Goal: Information Seeking & Learning: Learn about a topic

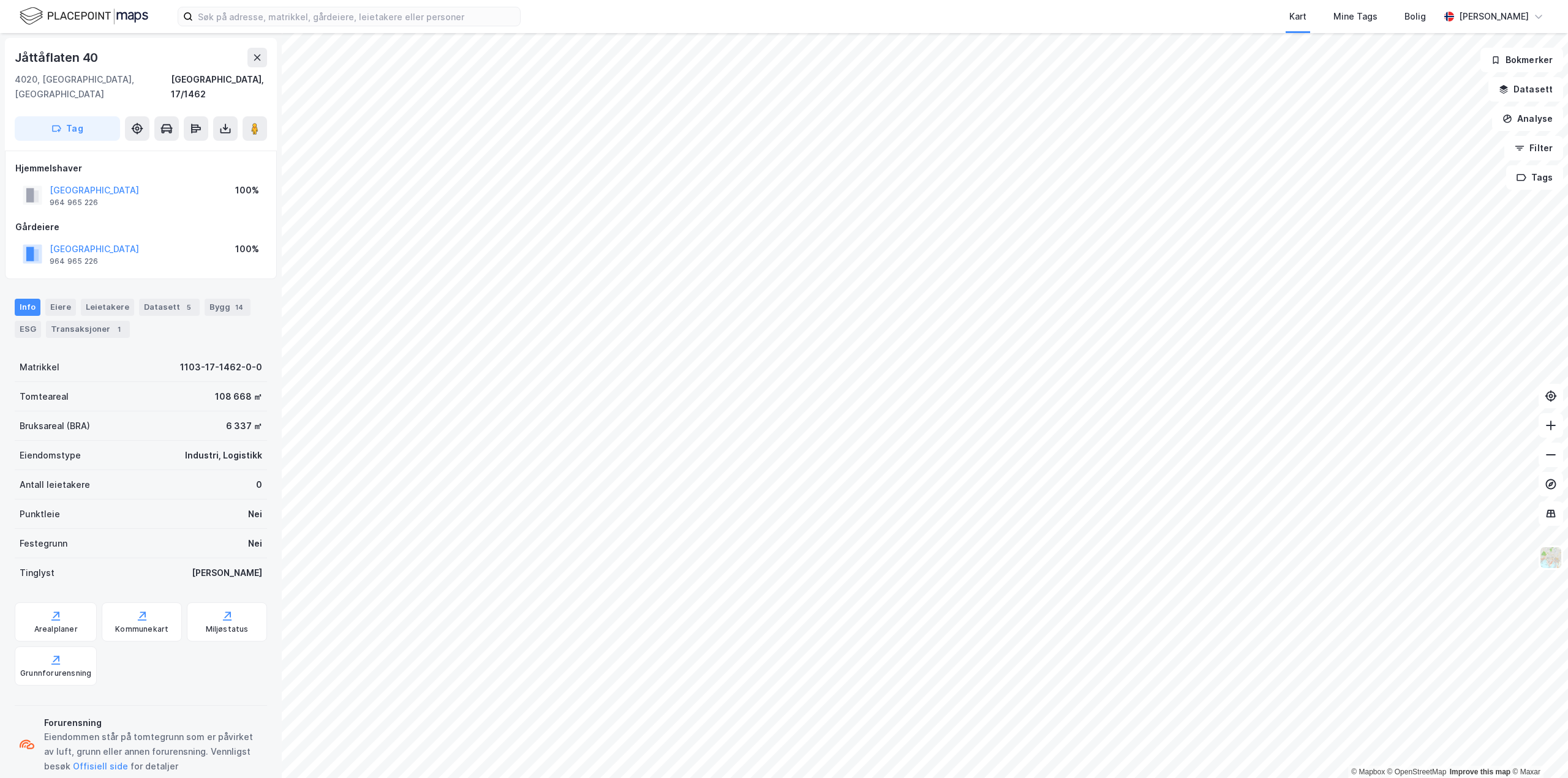
scroll to position [1, 0]
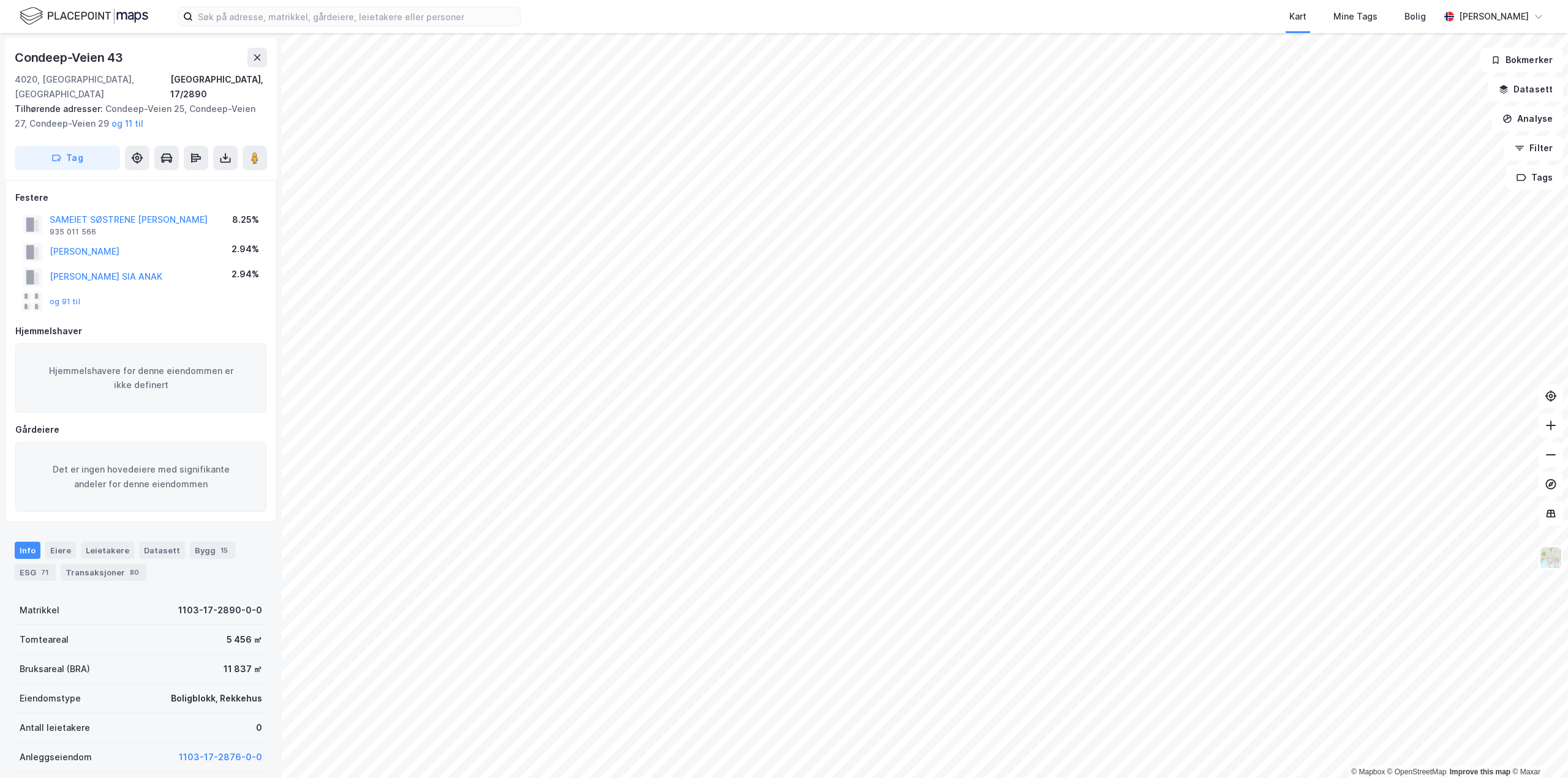
scroll to position [1, 0]
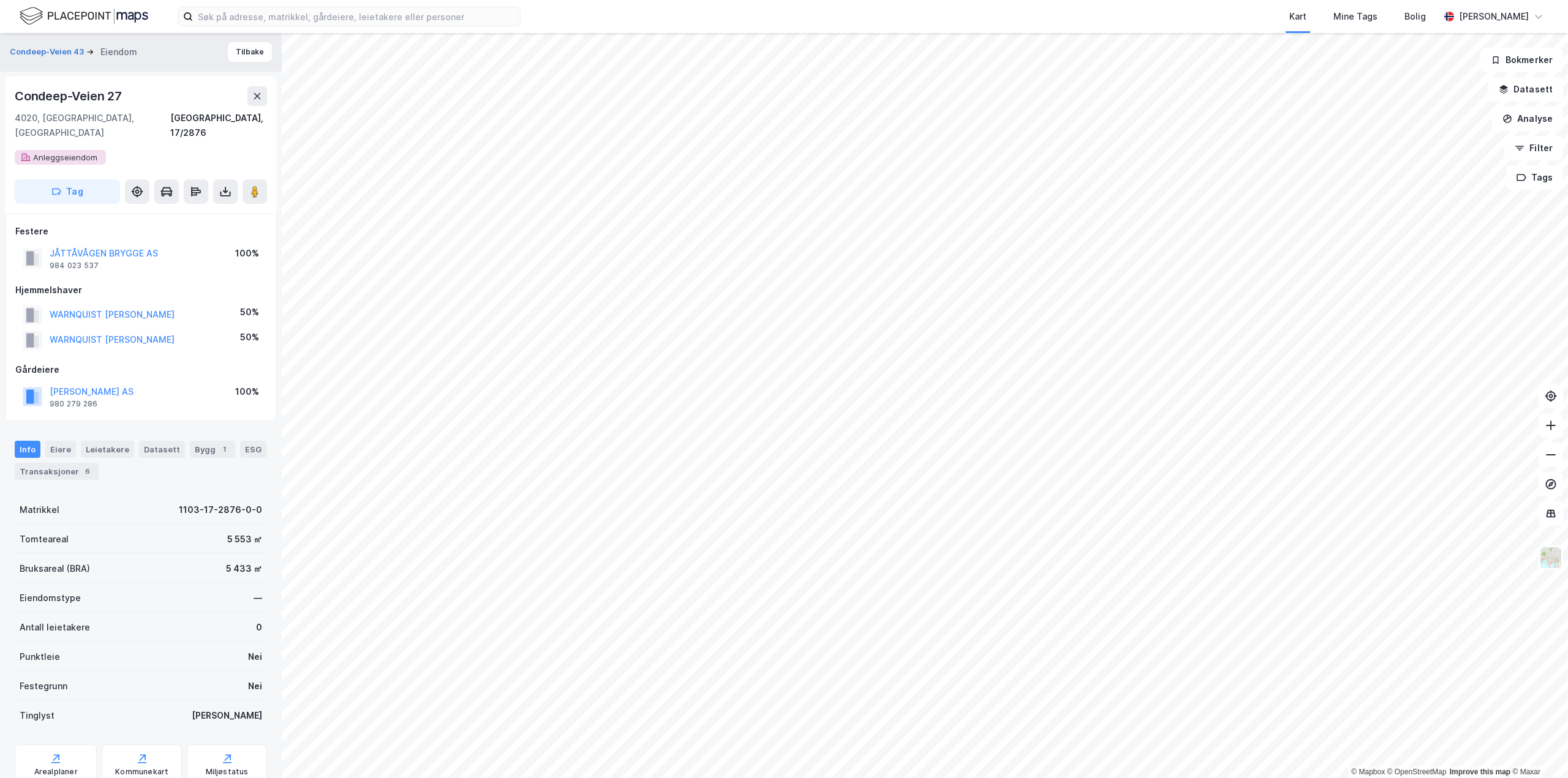
click at [24, 261] on div "© Mapbox © OpenStreetMap Improve this map © [PERSON_NAME]-Veien 43 [PERSON_NAME…" at bounding box center [784, 405] width 1568 height 745
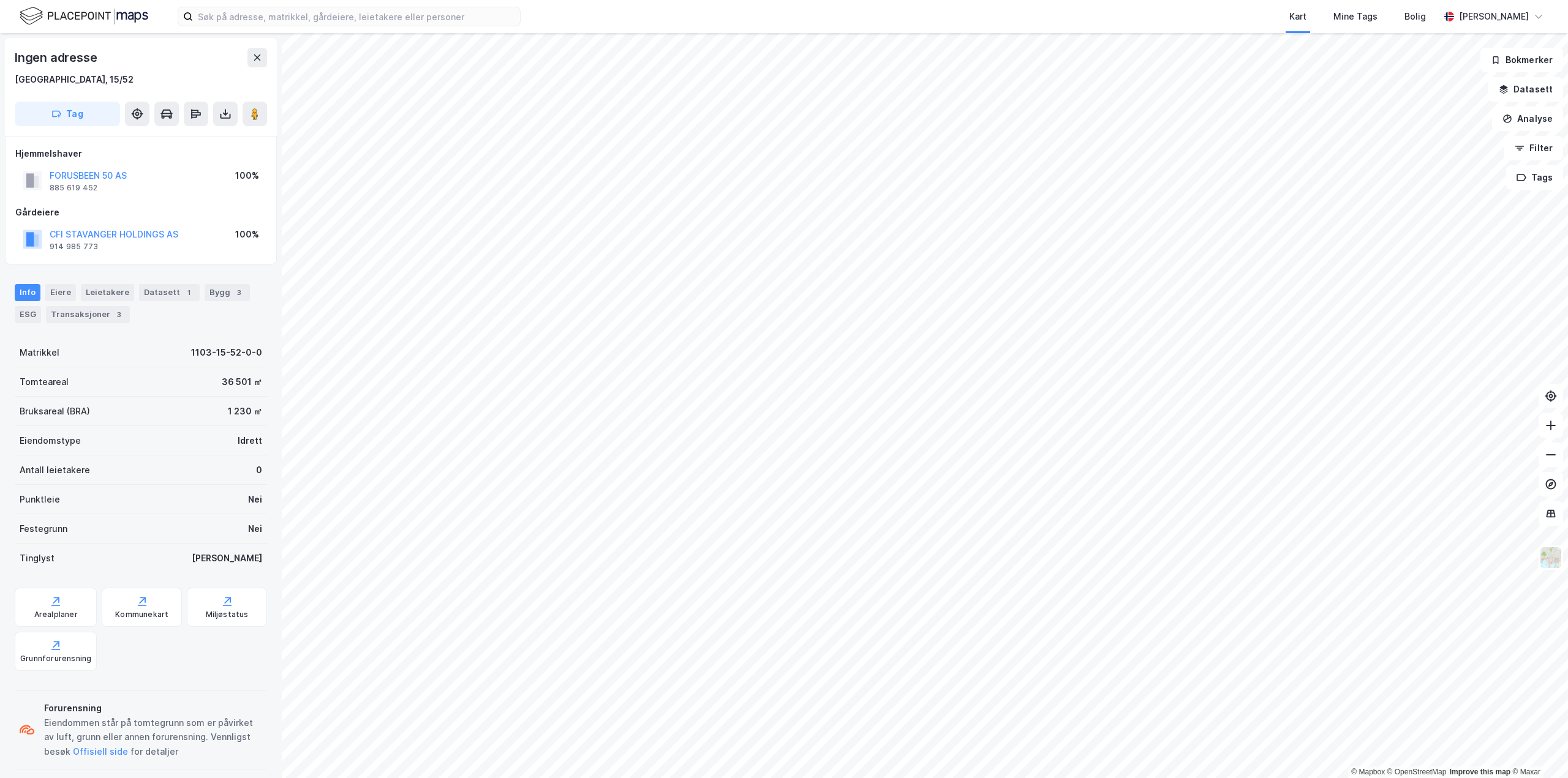
scroll to position [1, 0]
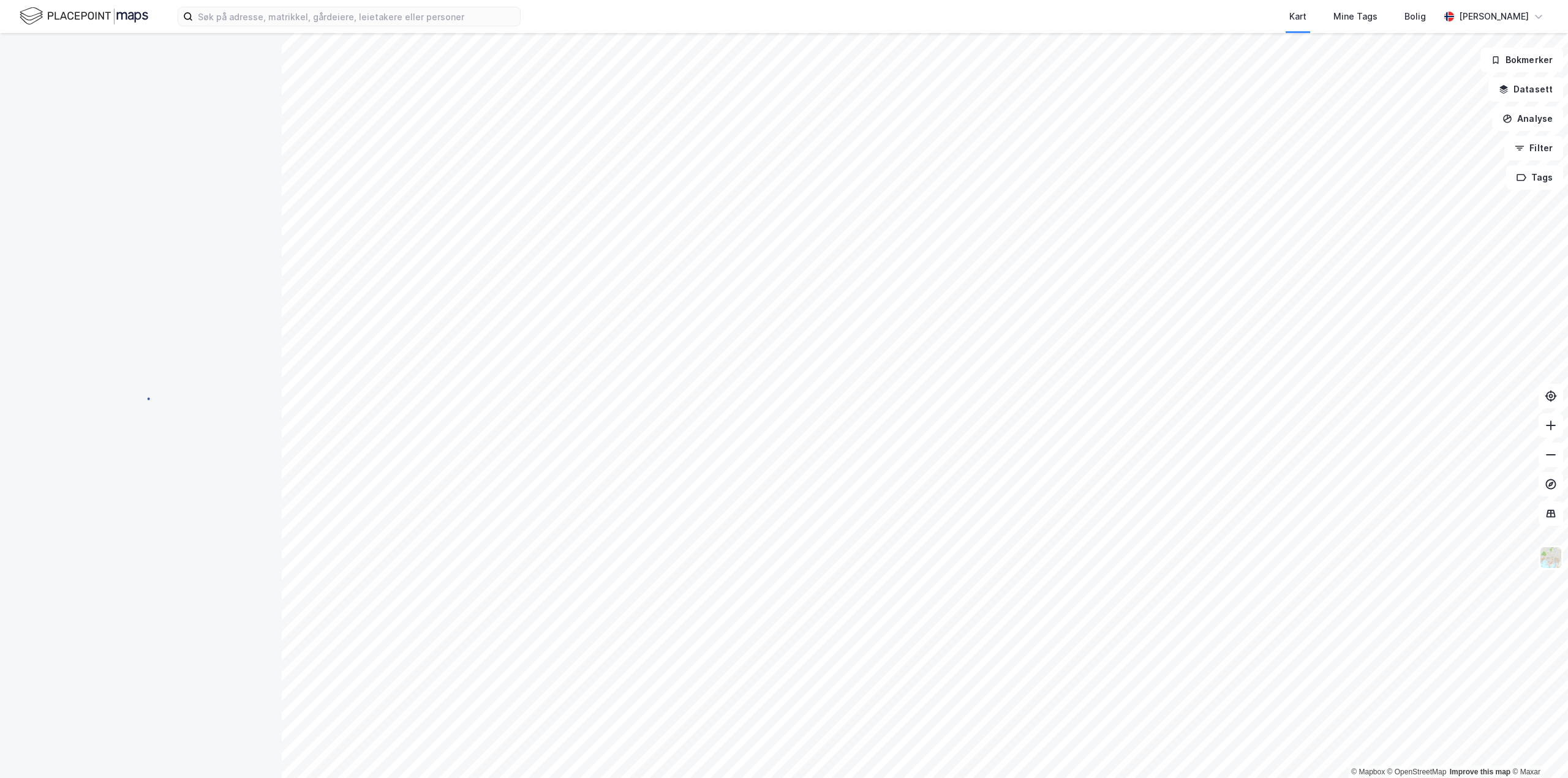
scroll to position [1, 0]
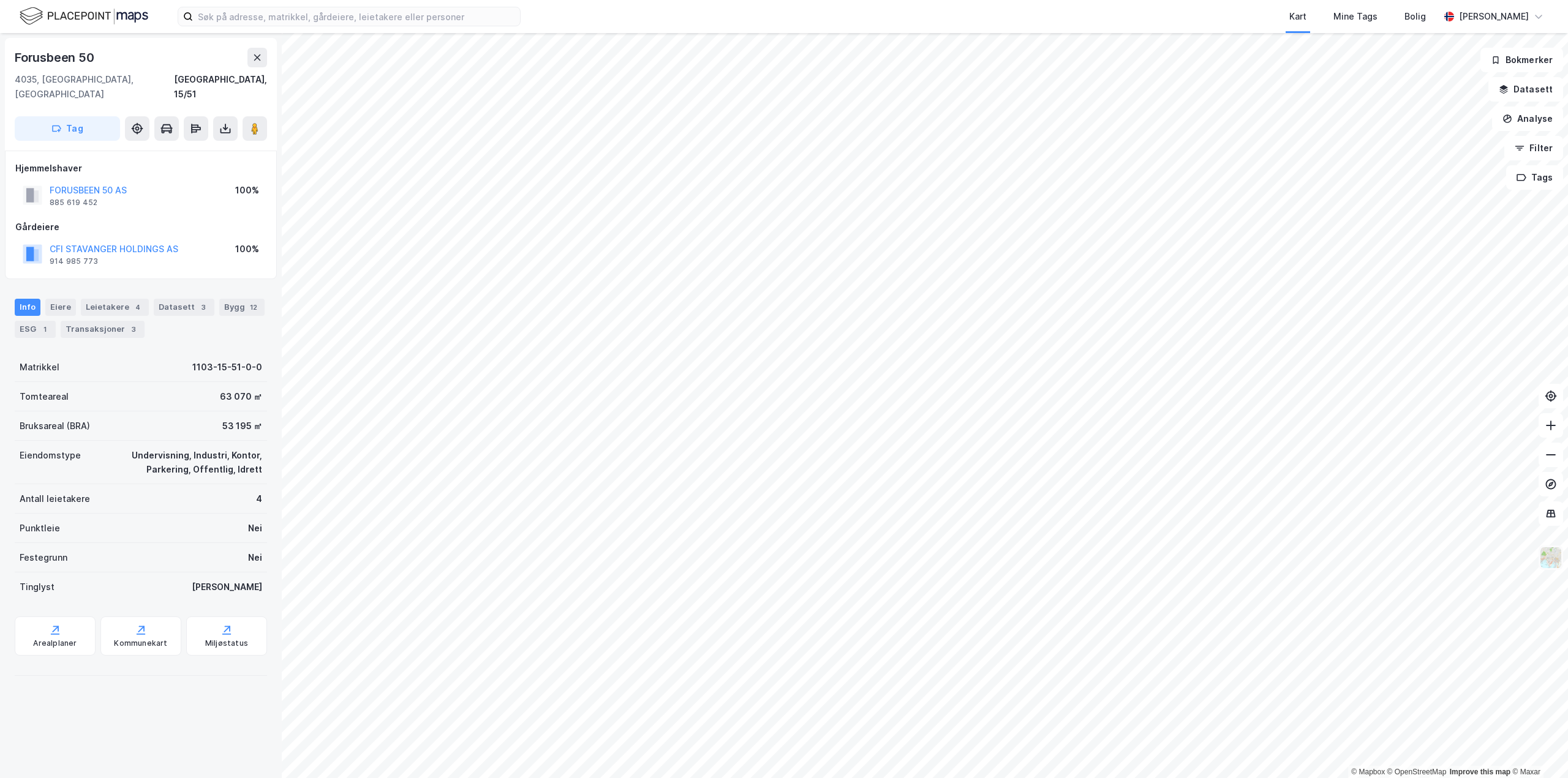
click at [1553, 561] on img at bounding box center [1551, 558] width 23 height 23
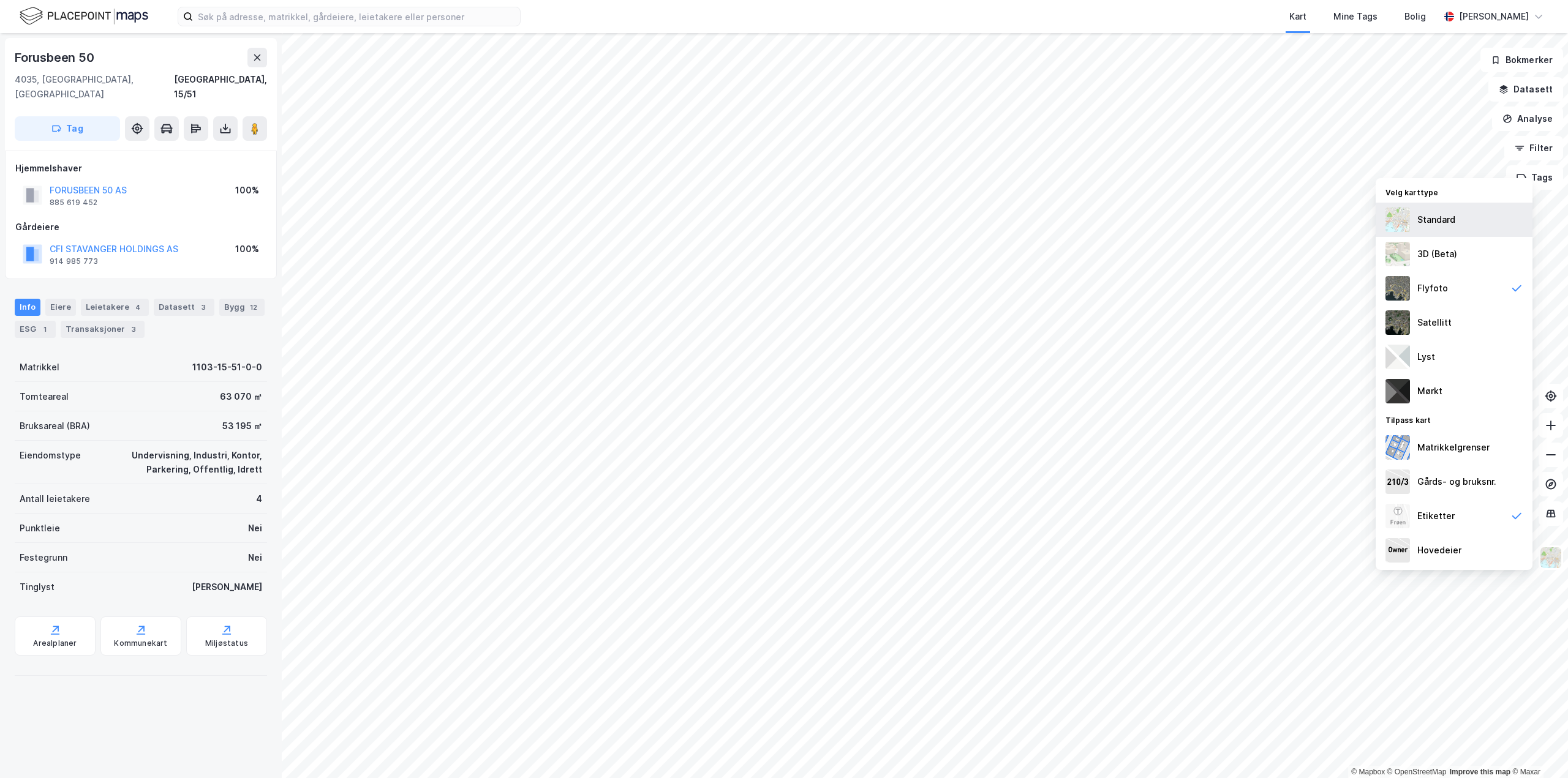
click at [1398, 216] on img at bounding box center [1398, 220] width 25 height 25
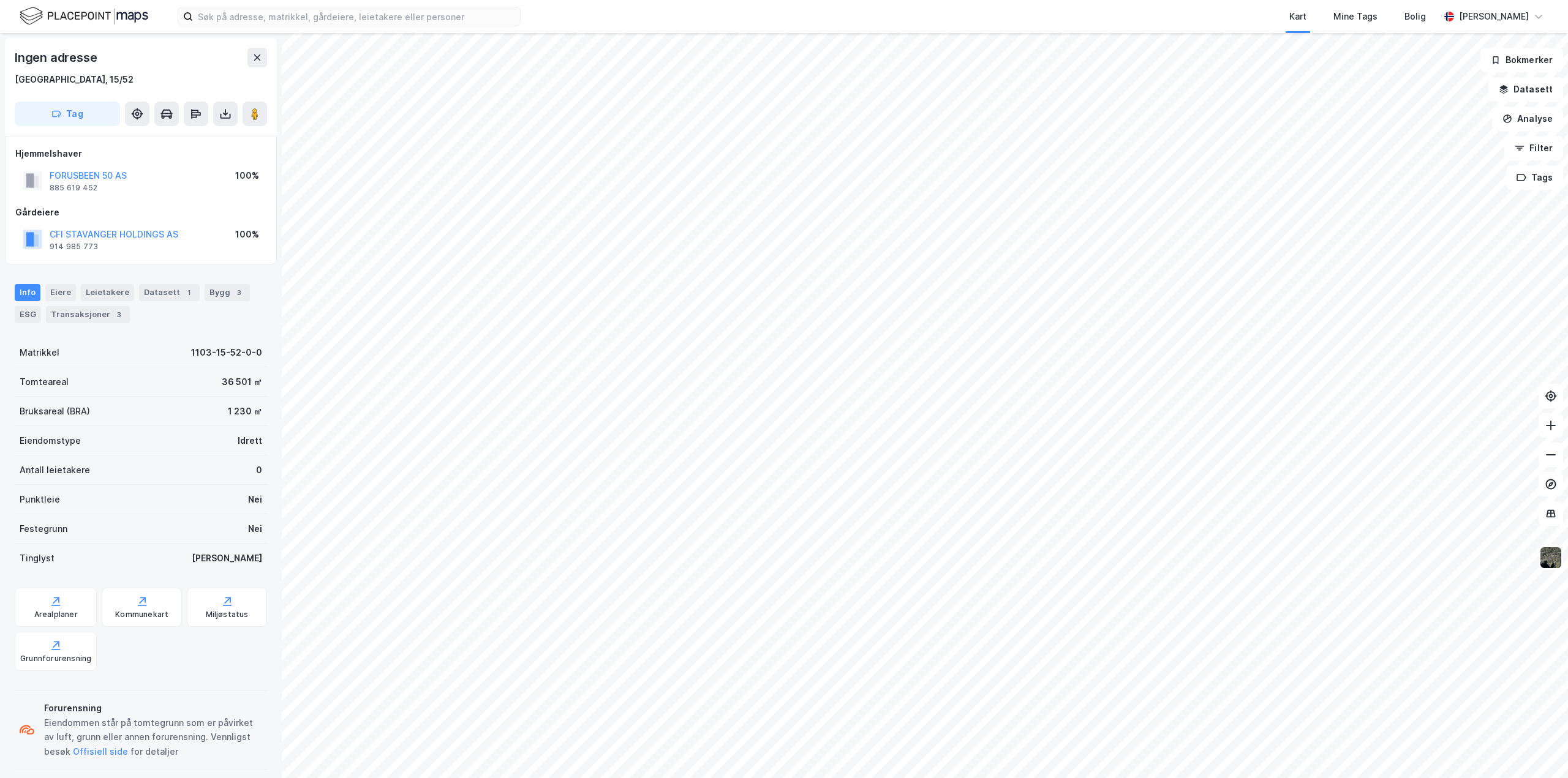
scroll to position [1, 0]
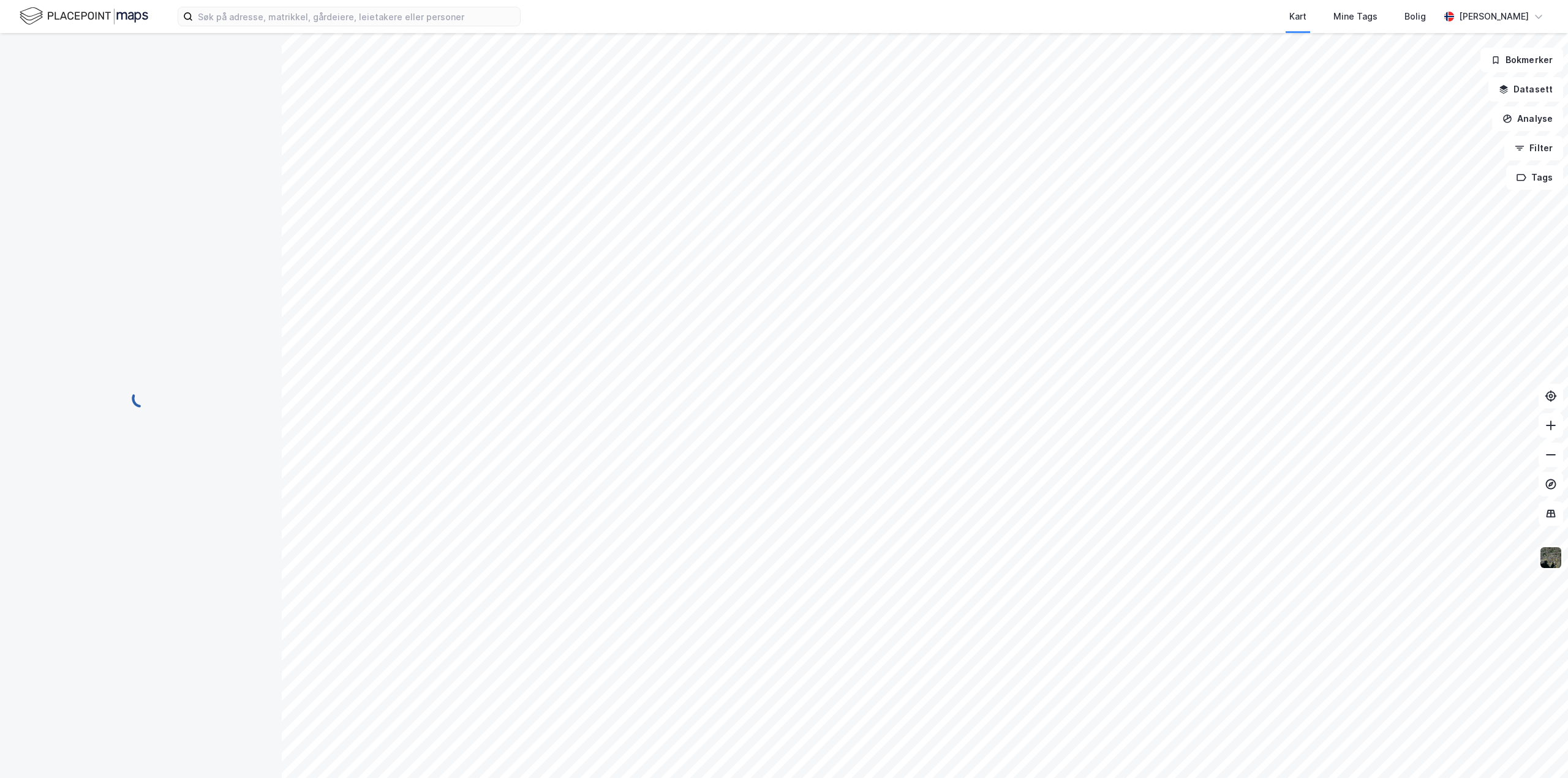
scroll to position [1, 0]
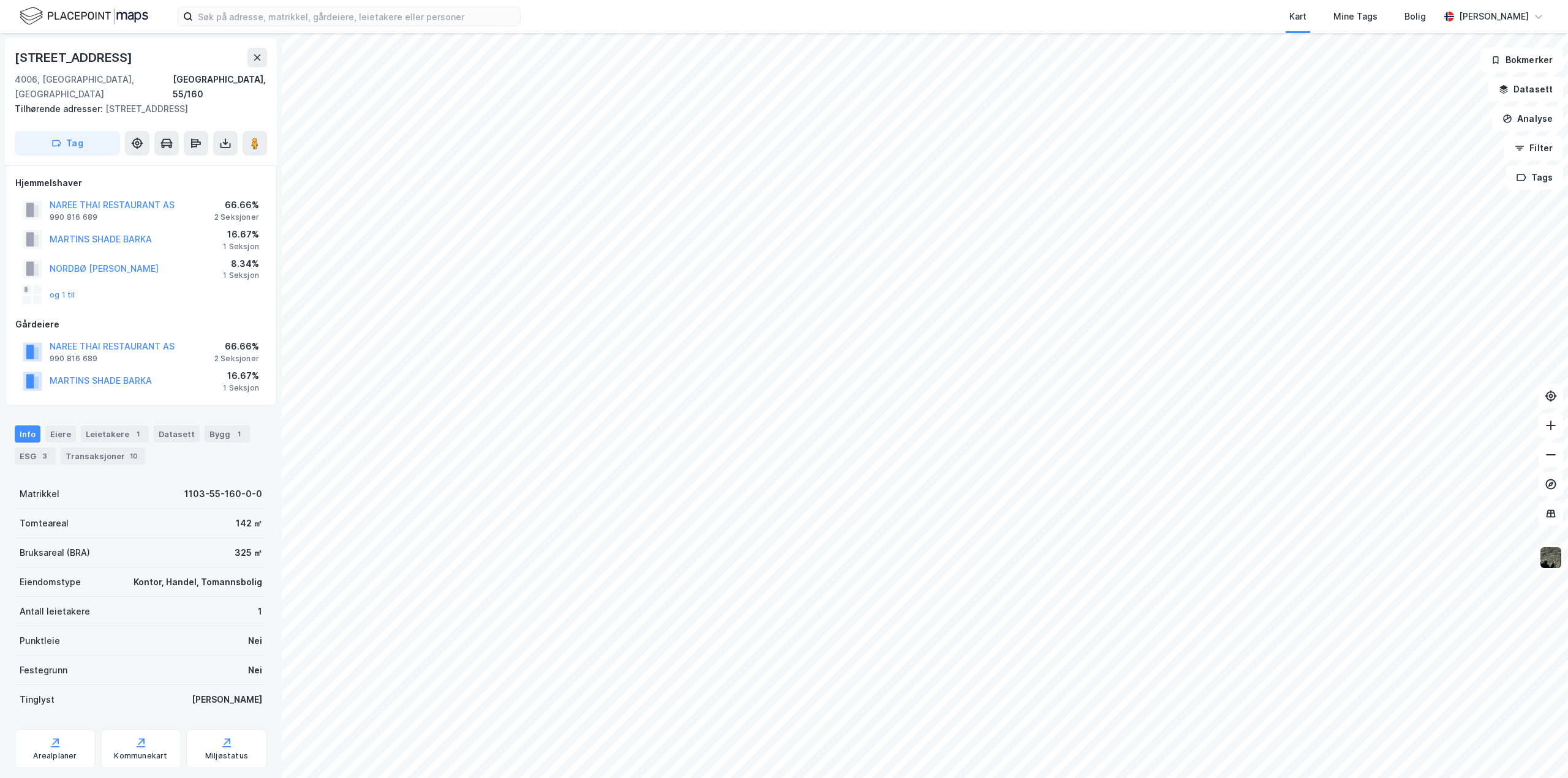
scroll to position [1, 0]
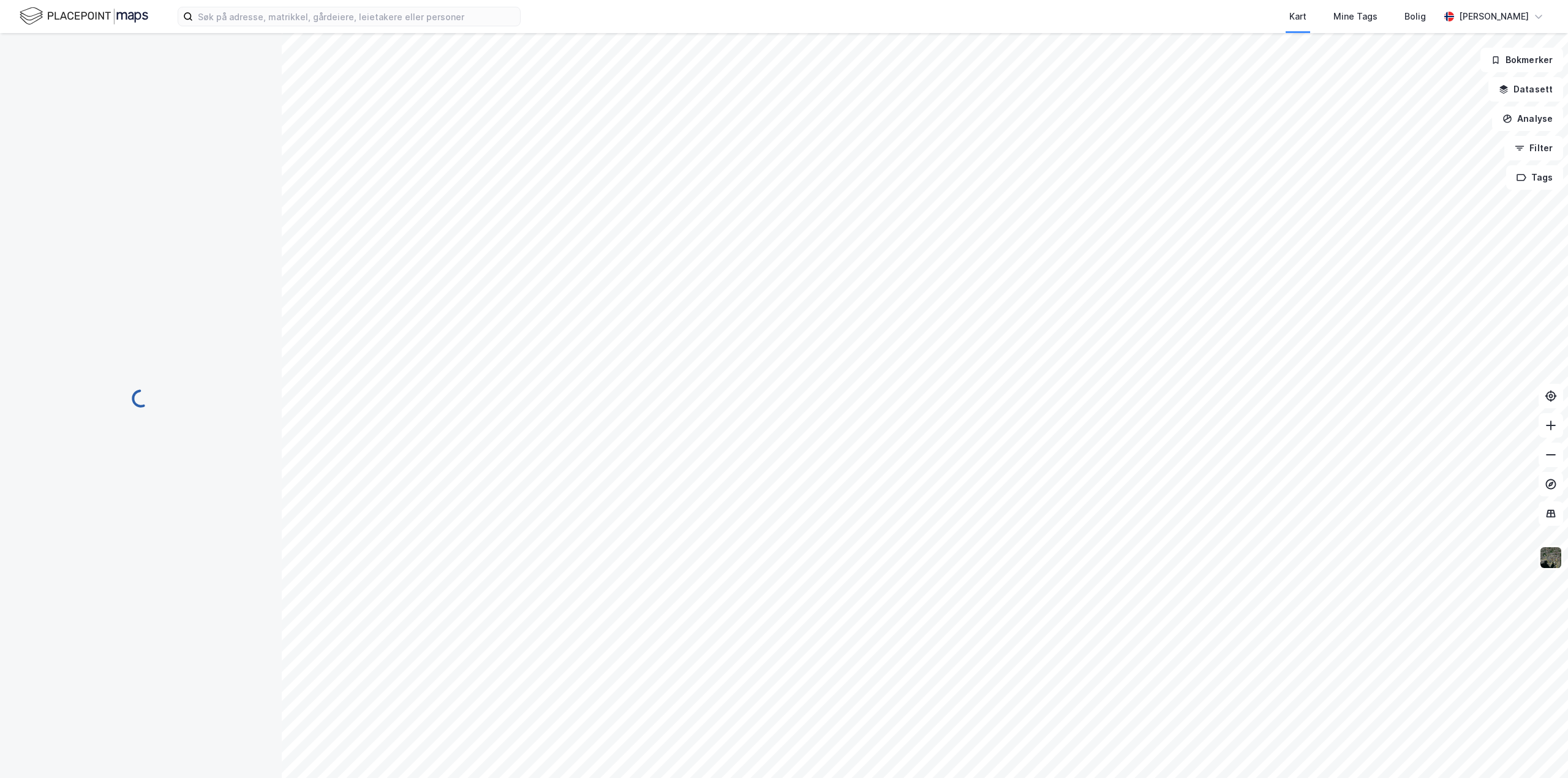
scroll to position [1, 0]
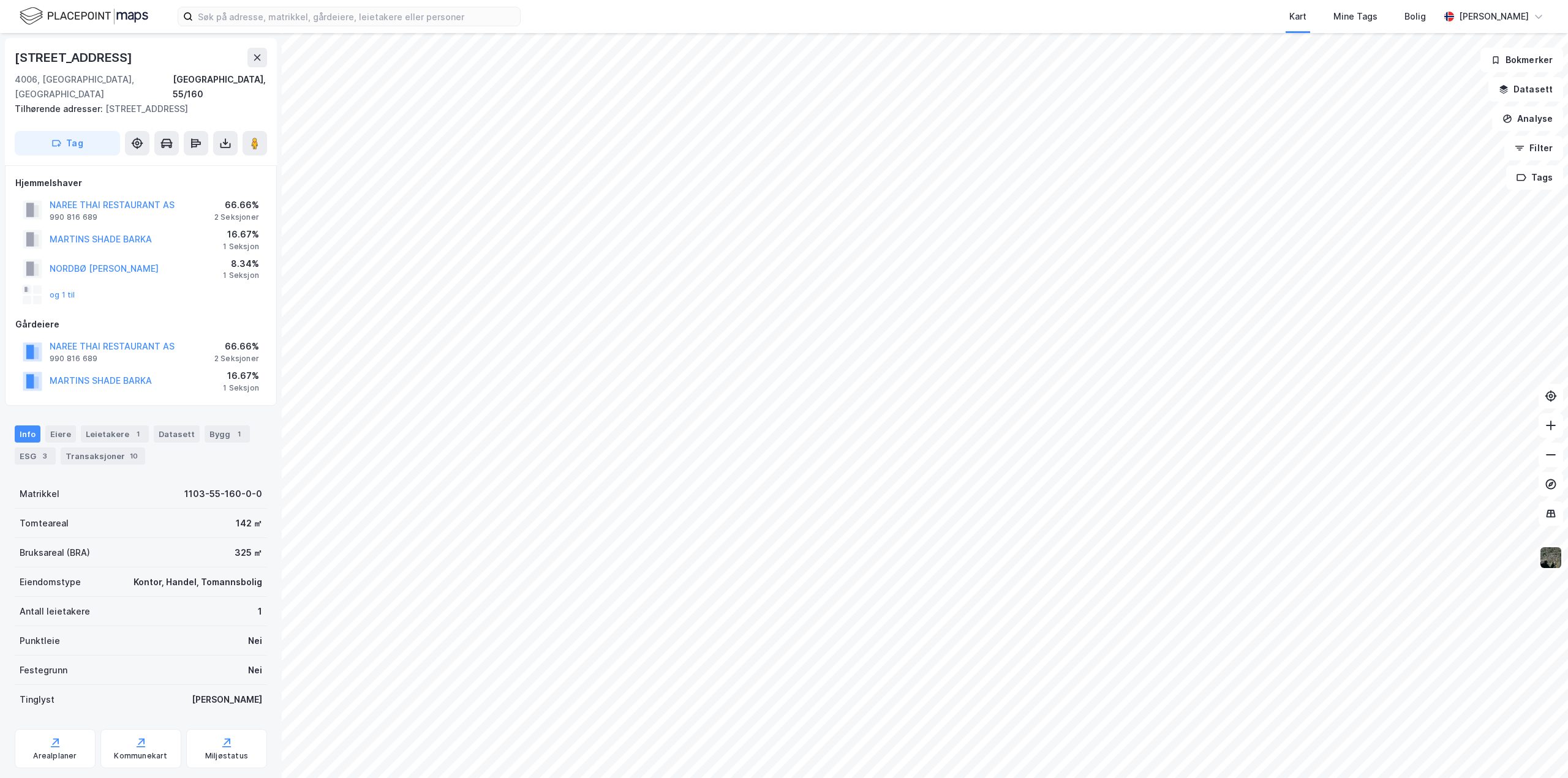
scroll to position [1, 0]
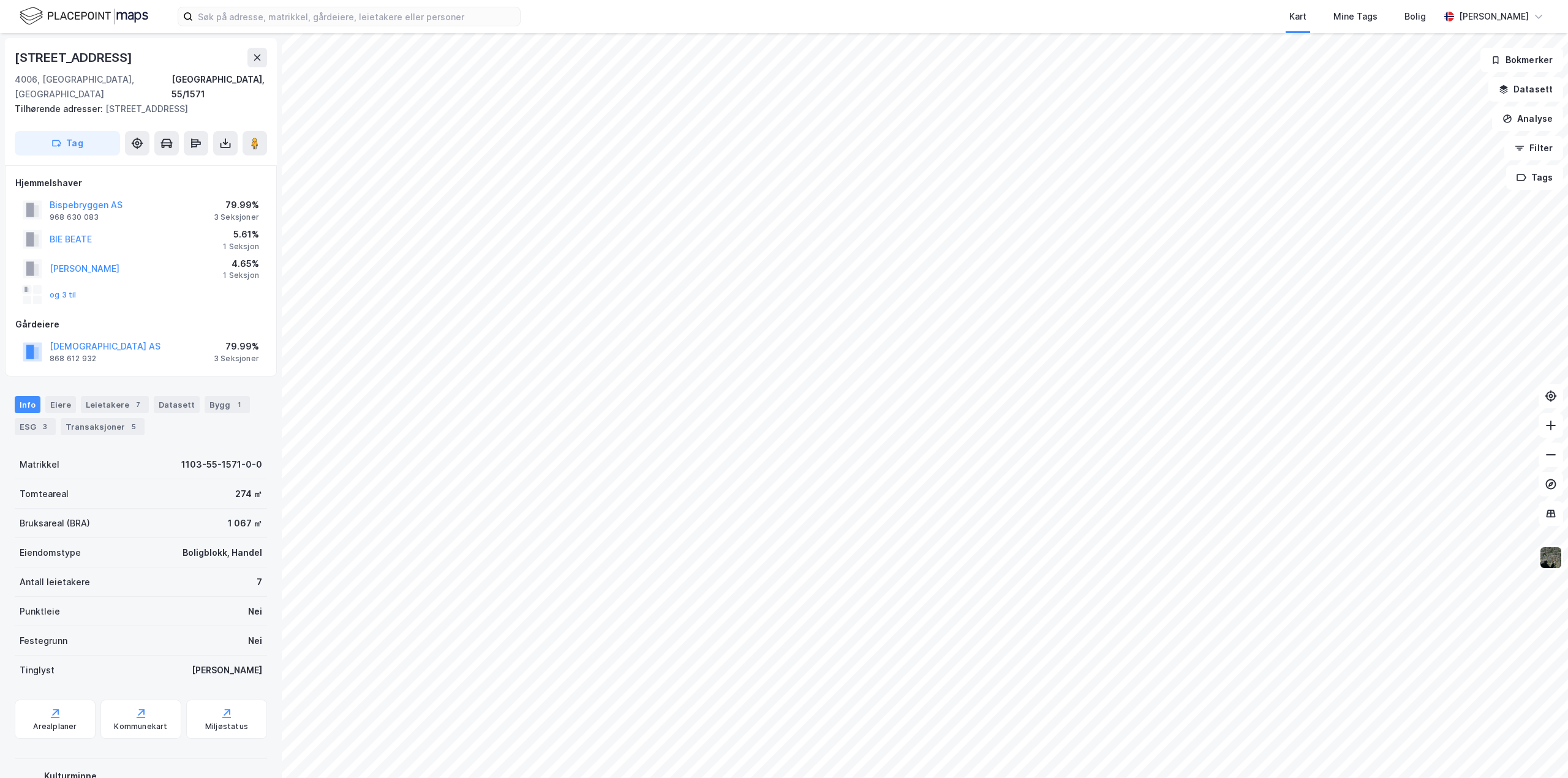
scroll to position [1, 0]
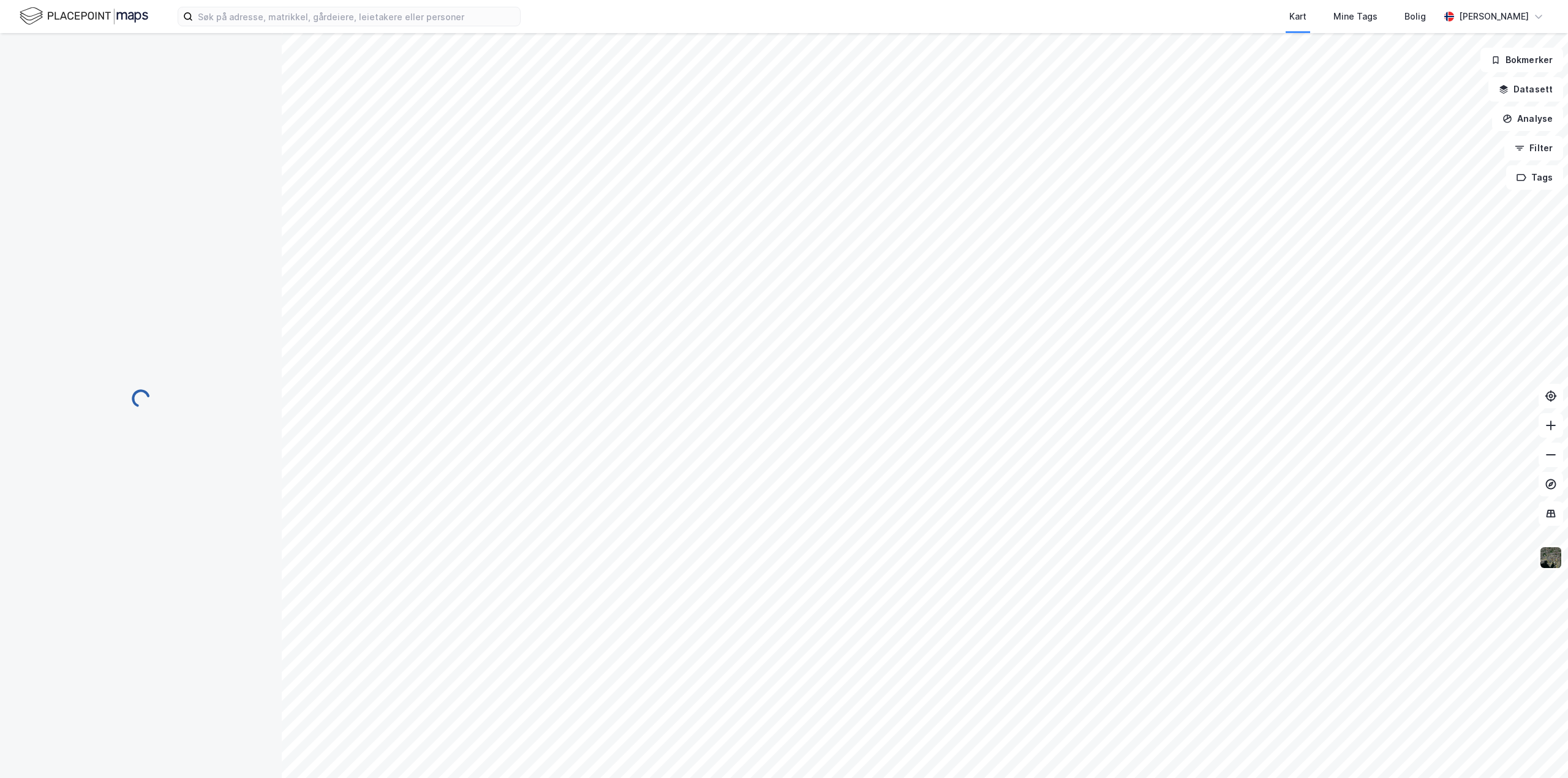
scroll to position [1, 0]
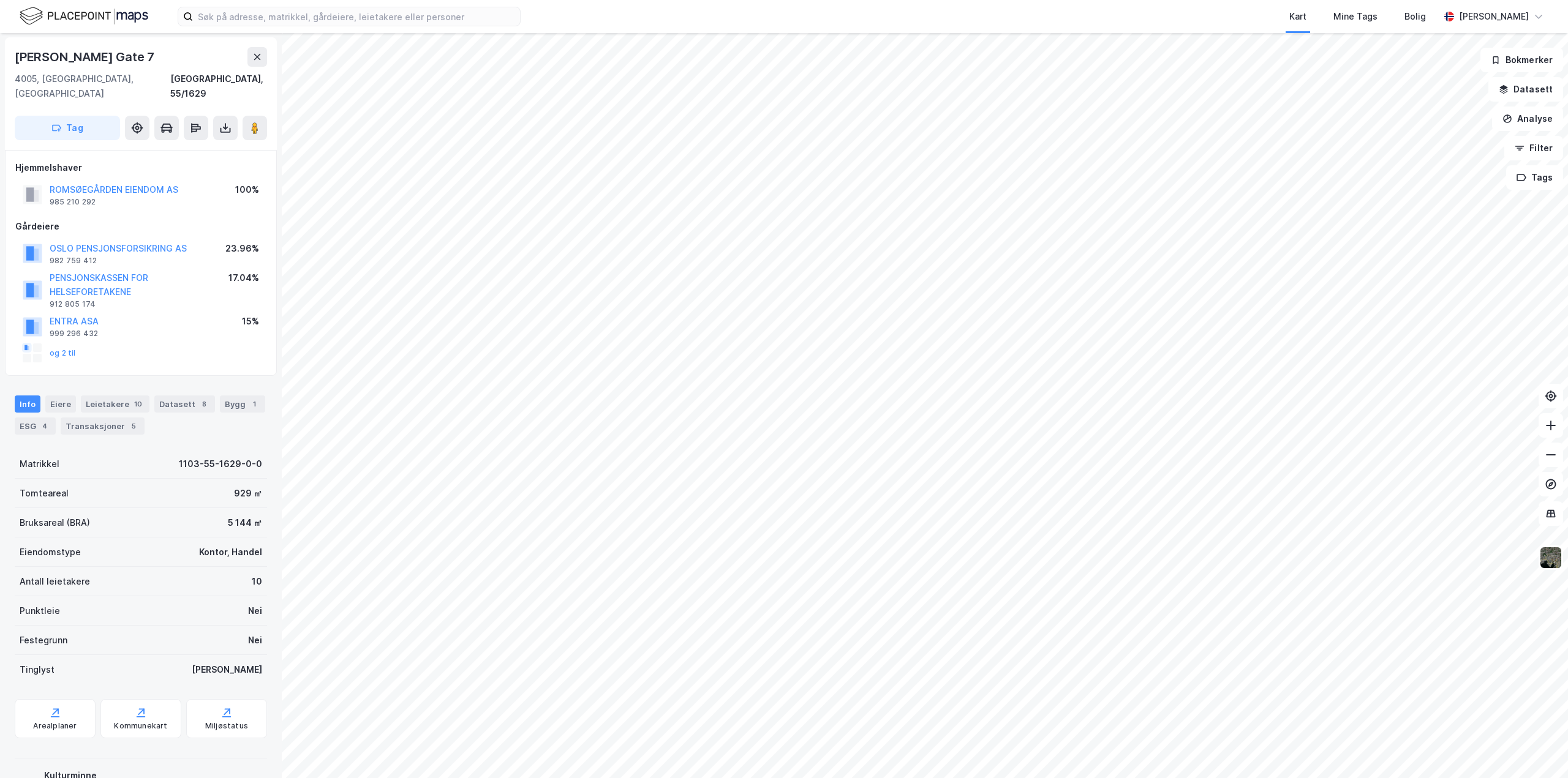
scroll to position [1, 0]
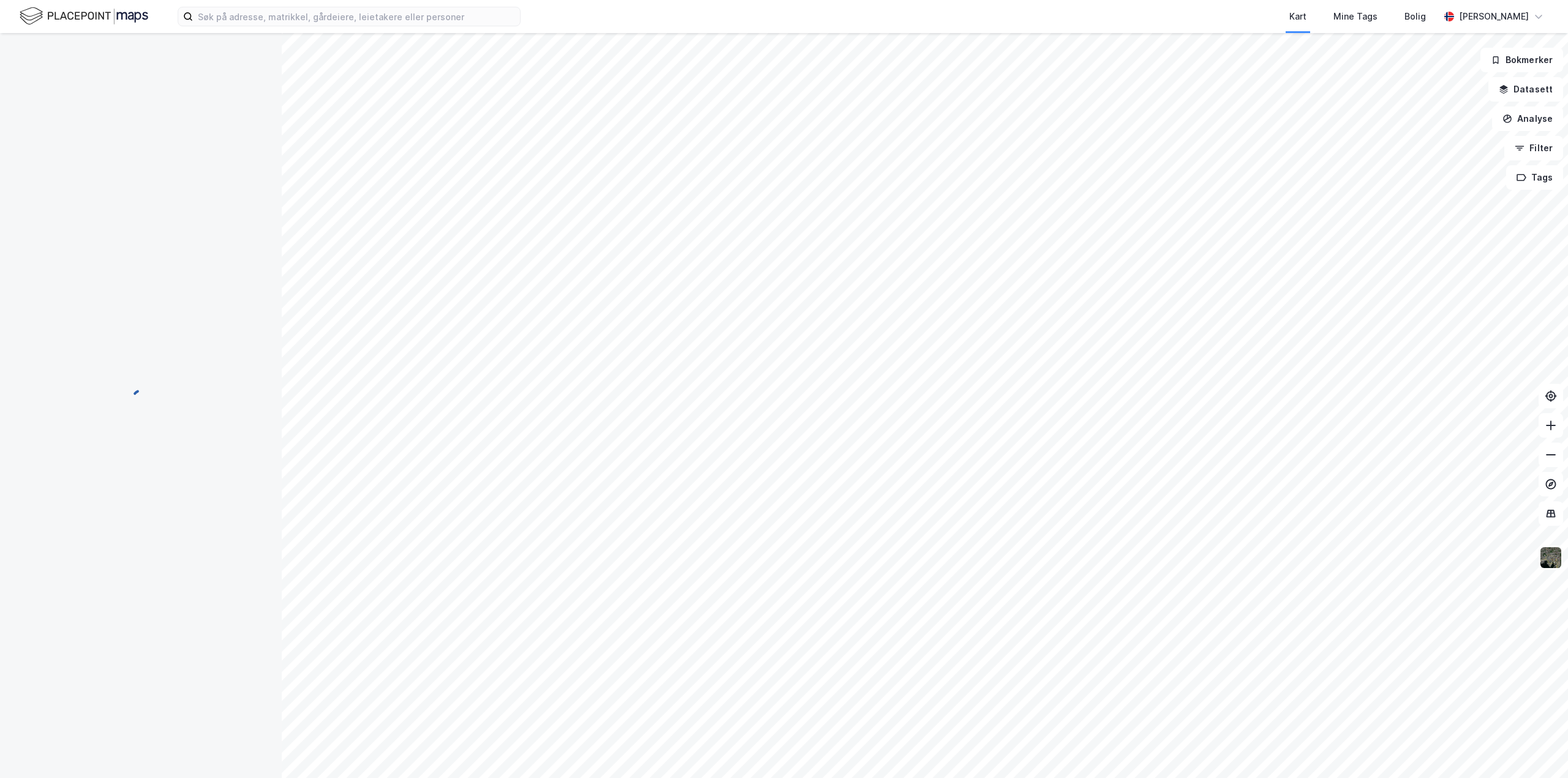
scroll to position [1, 0]
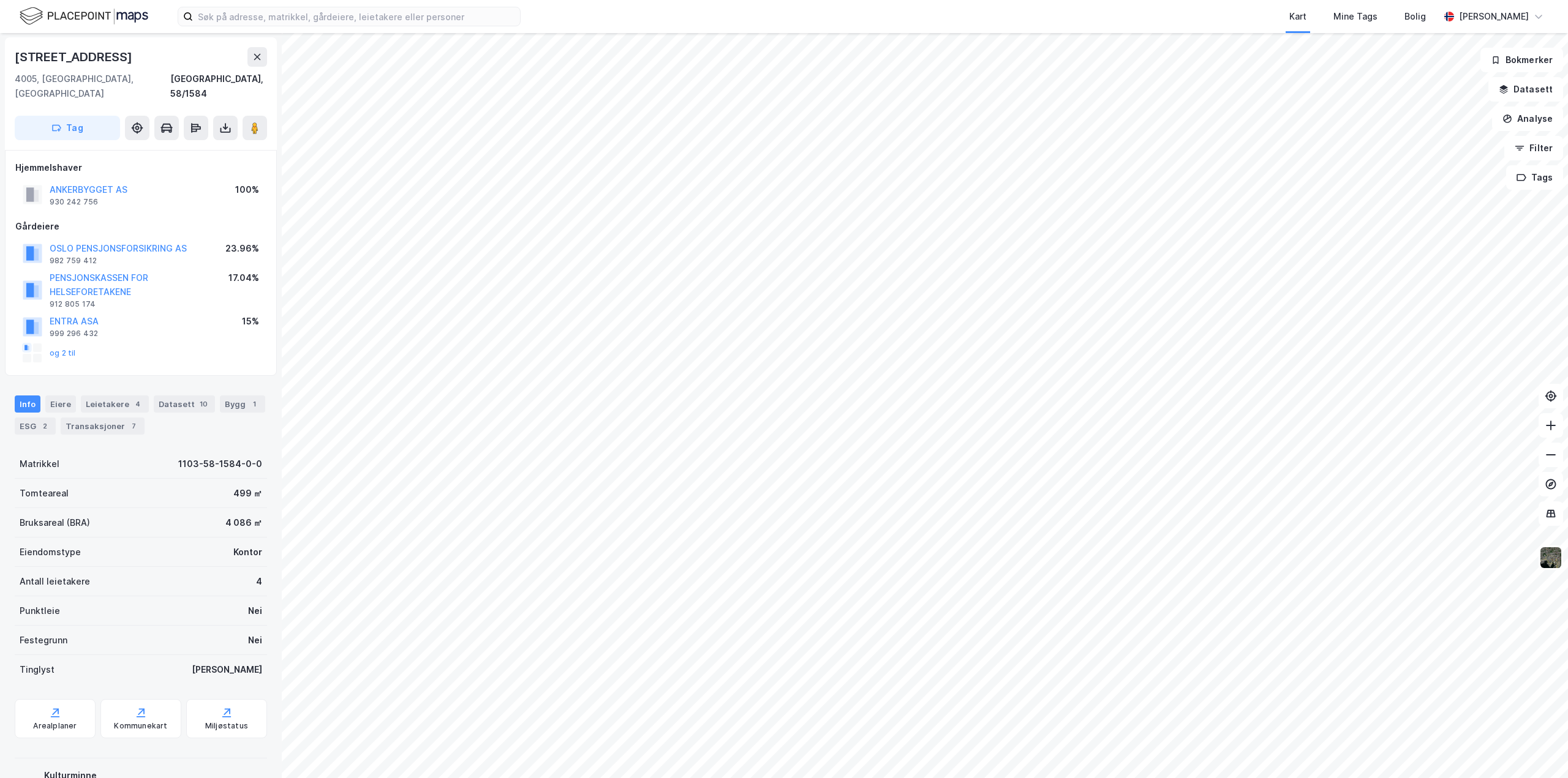
scroll to position [1, 0]
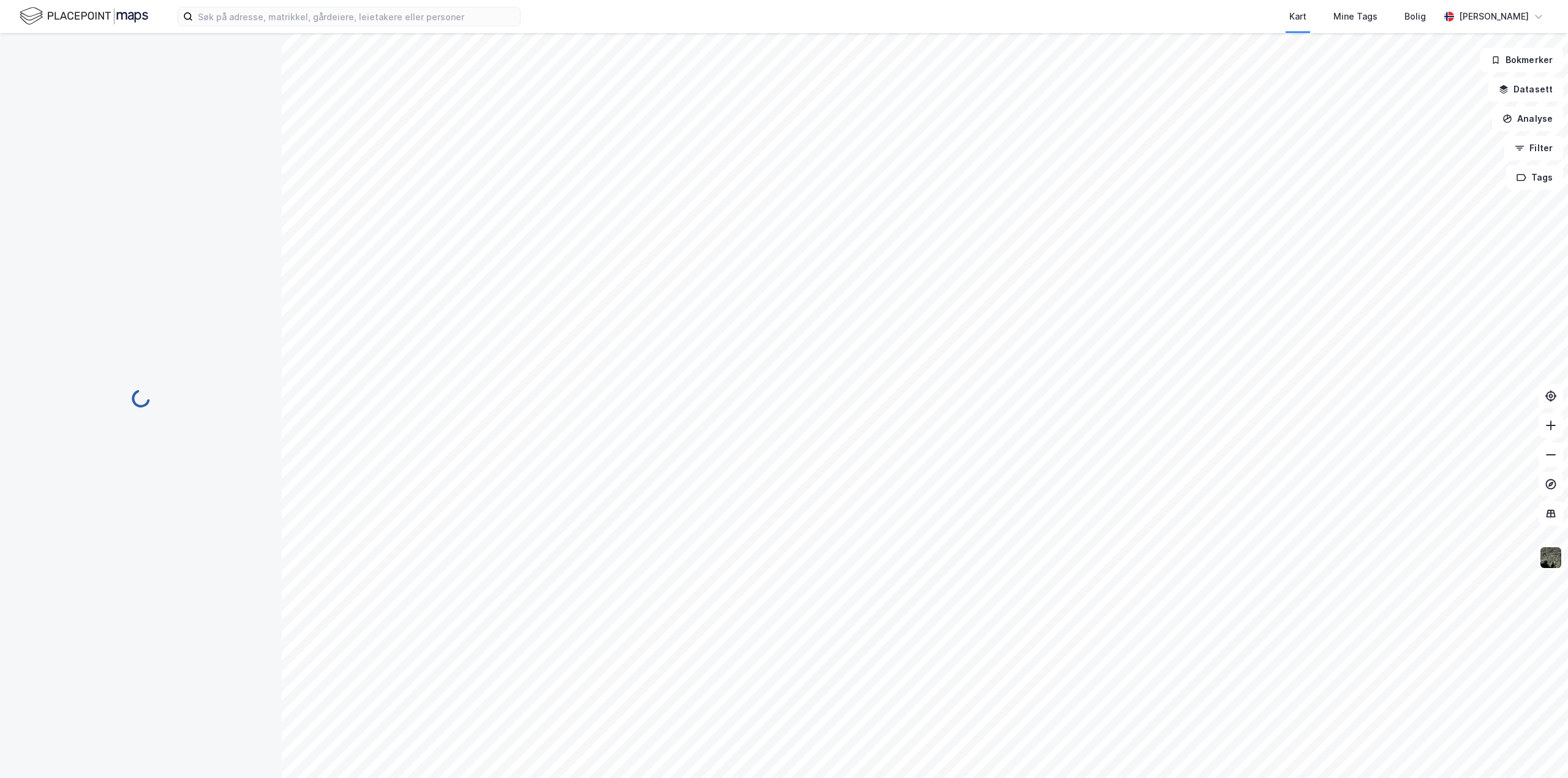
scroll to position [1, 0]
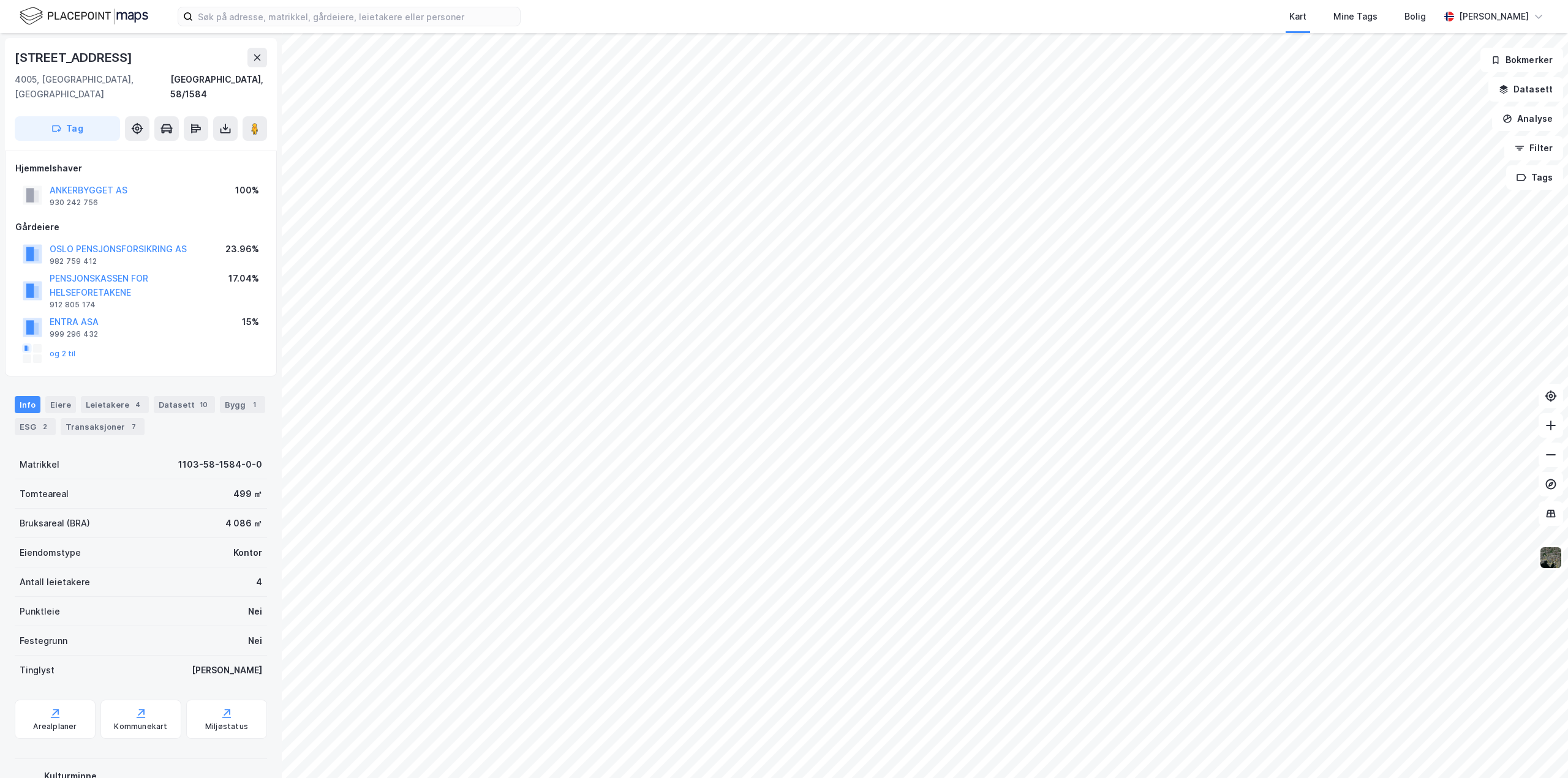
scroll to position [1, 0]
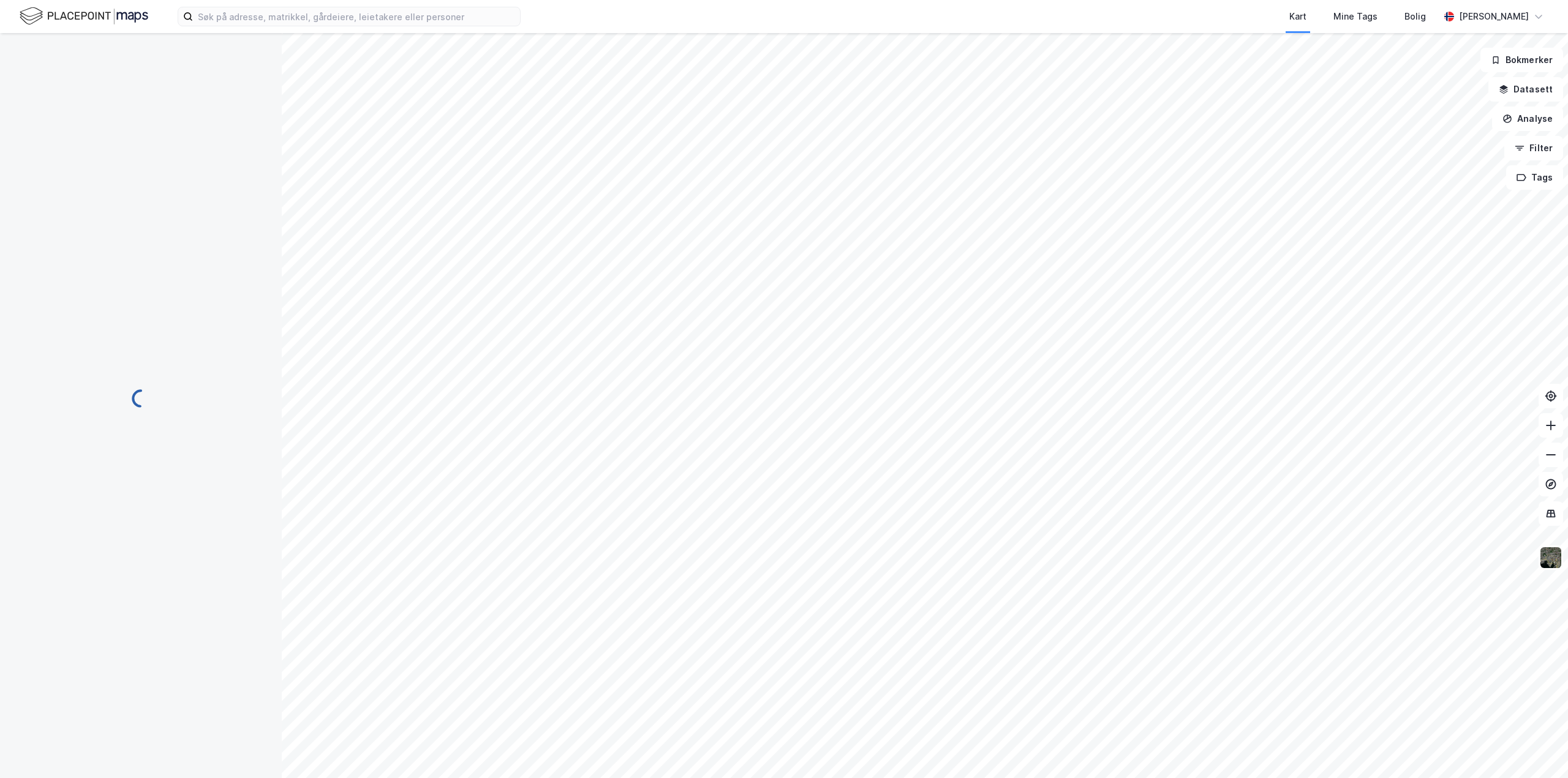
scroll to position [1, 0]
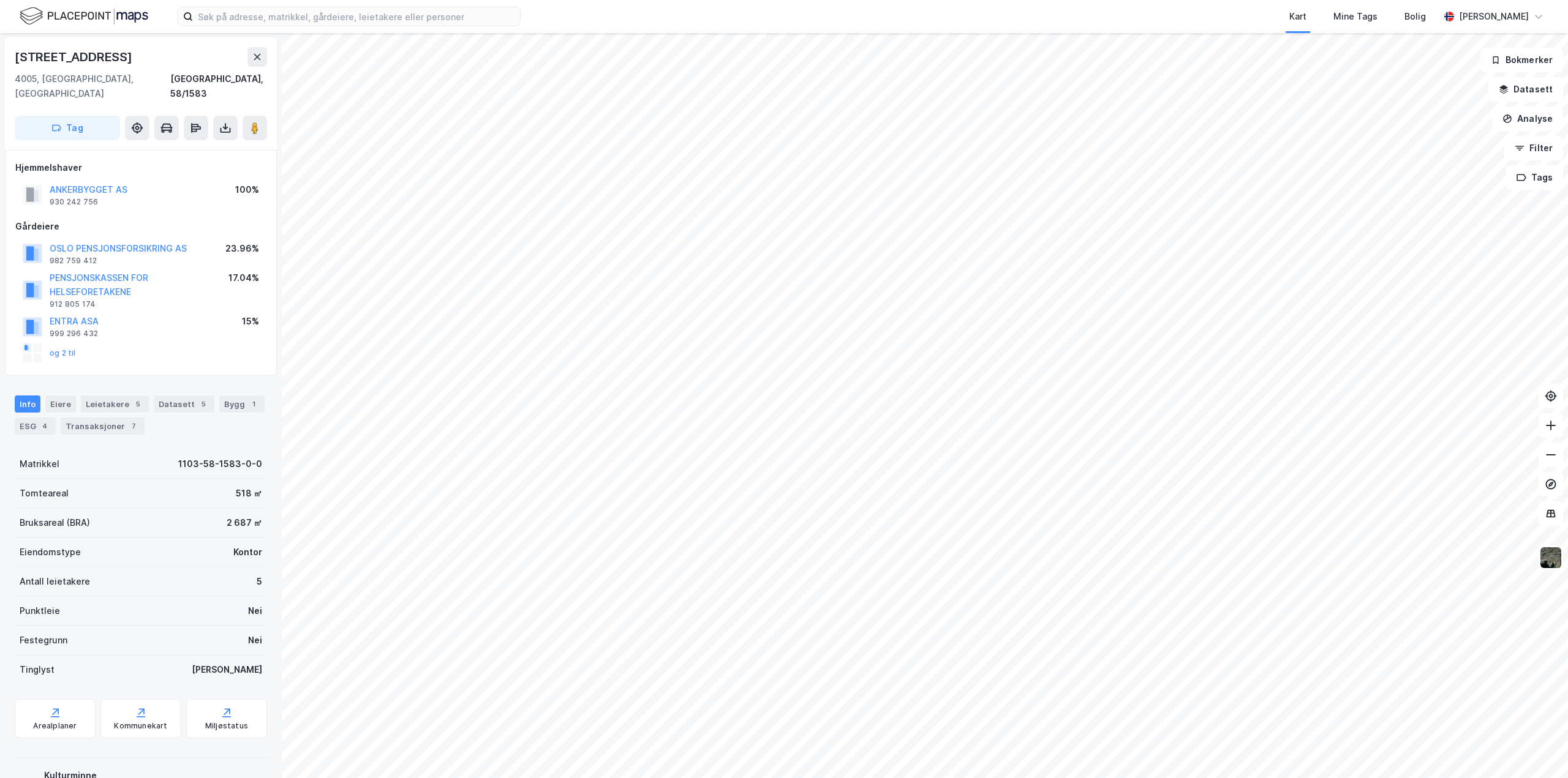
scroll to position [1, 0]
